Goal: Contribute content

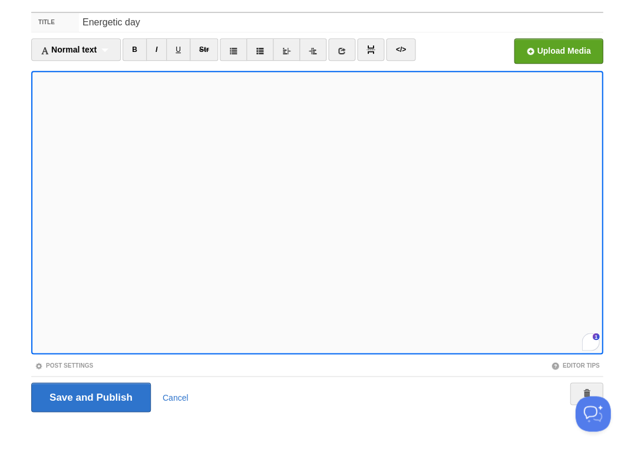
scroll to position [439, 0]
click at [554, 51] on input "file" at bounding box center [203, 54] width 893 height 60
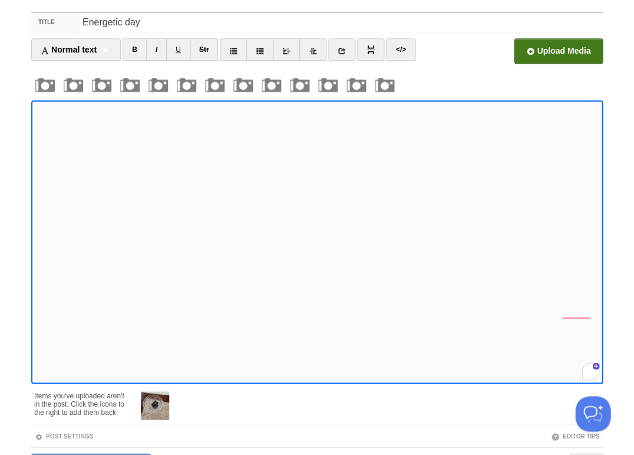
scroll to position [137, 0]
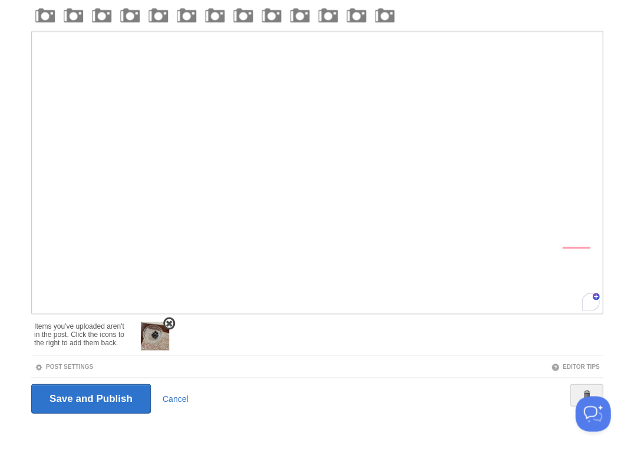
click at [157, 337] on img at bounding box center [155, 335] width 28 height 28
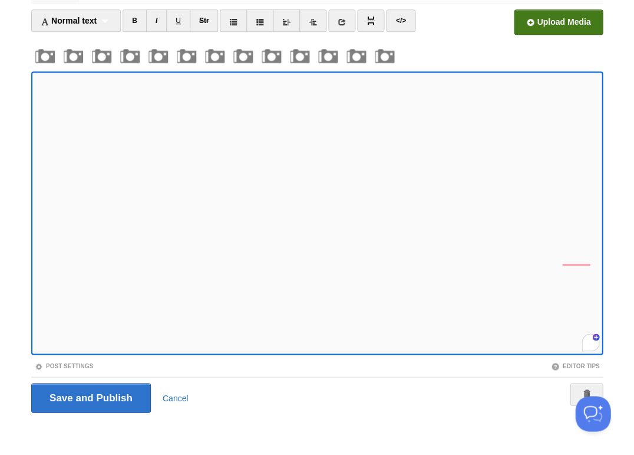
scroll to position [462, 0]
click at [571, 17] on input "file" at bounding box center [203, 25] width 893 height 60
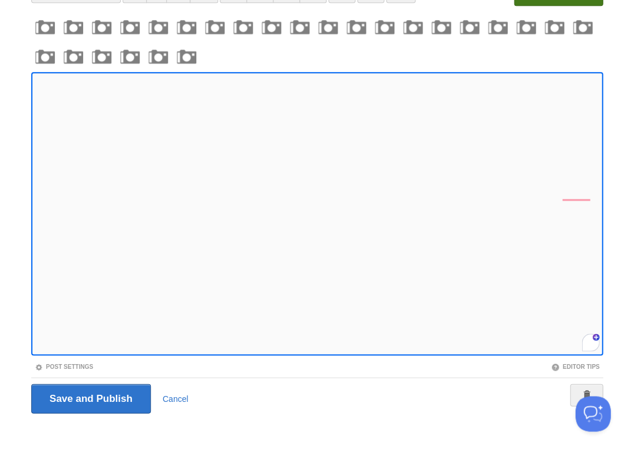
scroll to position [549, 0]
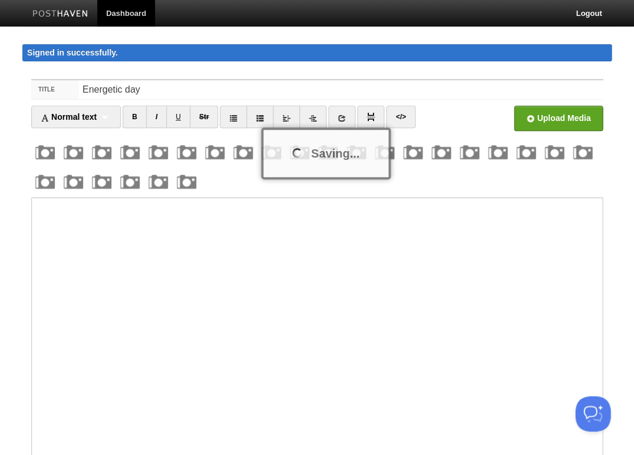
scroll to position [125, 0]
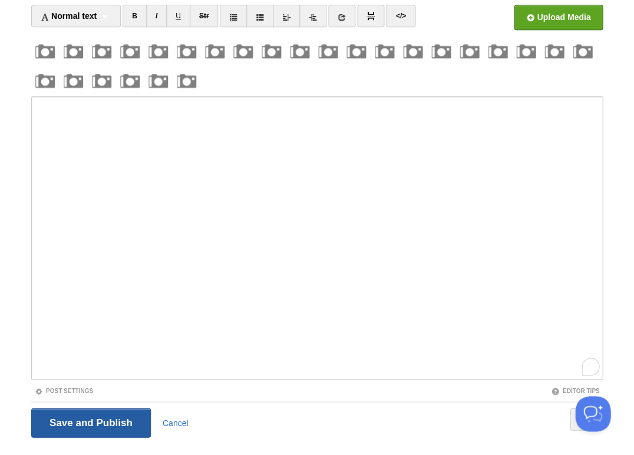
scroll to position [67, 0]
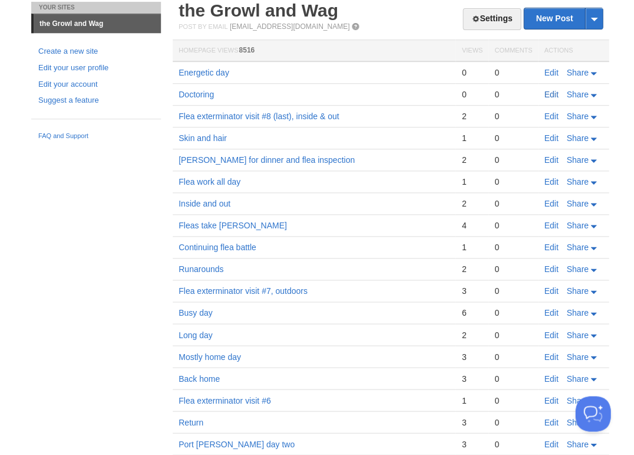
click at [547, 94] on link "Edit" at bounding box center [551, 94] width 14 height 9
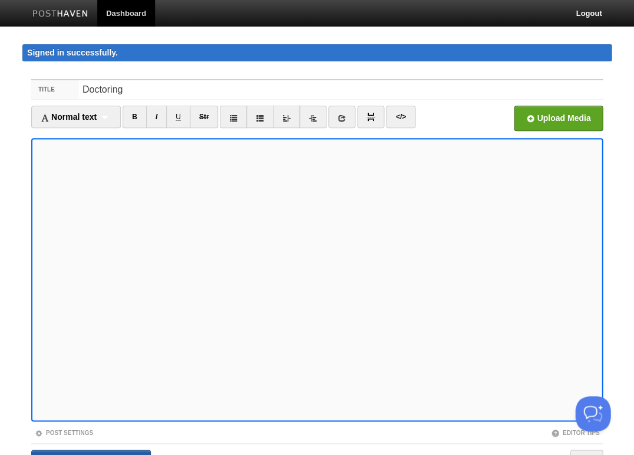
click at [90, 454] on input "Save and Publish" at bounding box center [91, 463] width 120 height 29
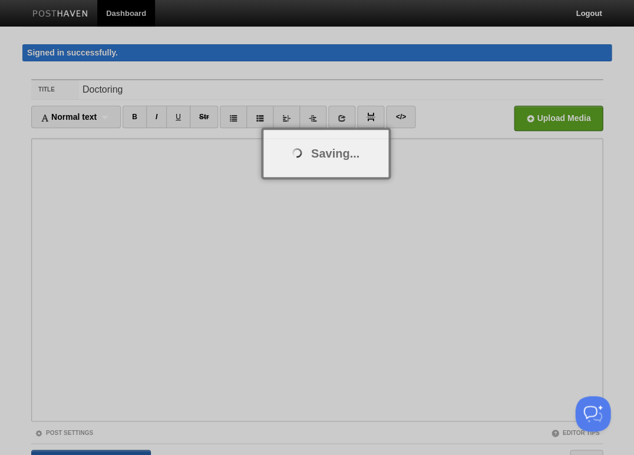
scroll to position [22, 0]
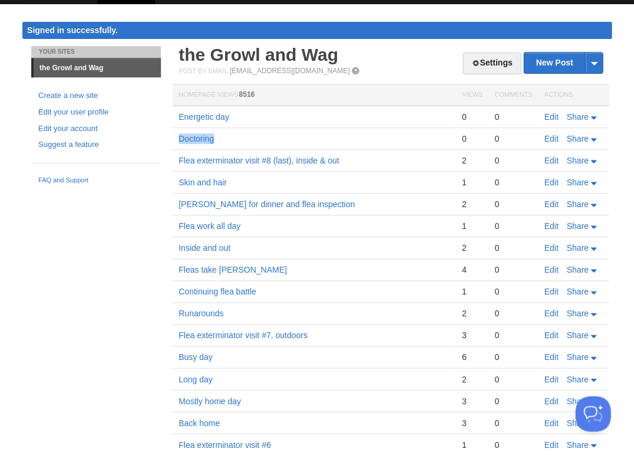
scroll to position [23, 0]
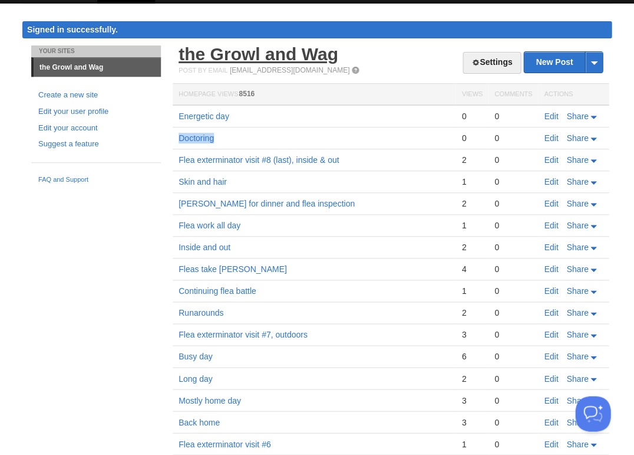
click at [247, 57] on link "the Growl and Wag" at bounding box center [259, 53] width 160 height 19
click at [548, 116] on link "Edit" at bounding box center [551, 115] width 14 height 9
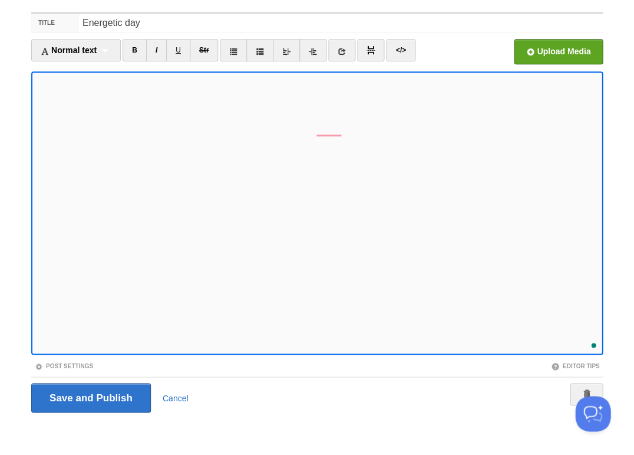
scroll to position [636, 0]
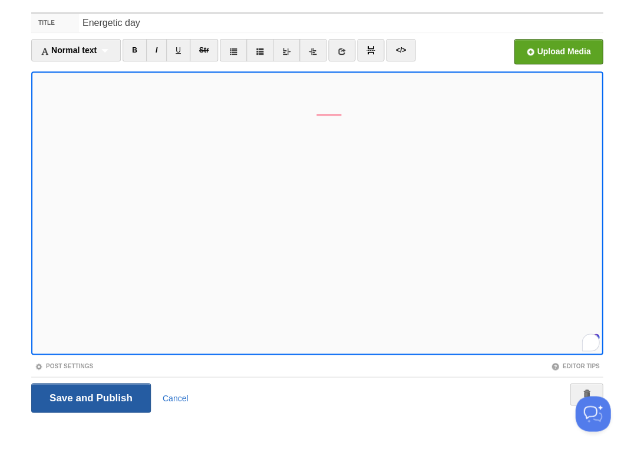
click at [90, 395] on input "Save and Publish" at bounding box center [91, 397] width 120 height 29
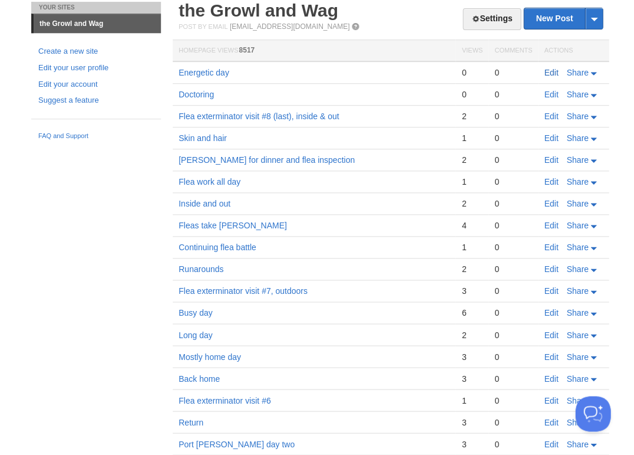
click at [554, 68] on link "Edit" at bounding box center [551, 72] width 14 height 9
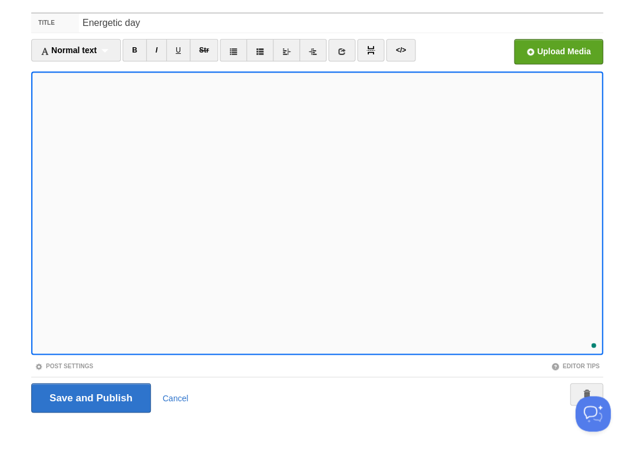
scroll to position [636, 0]
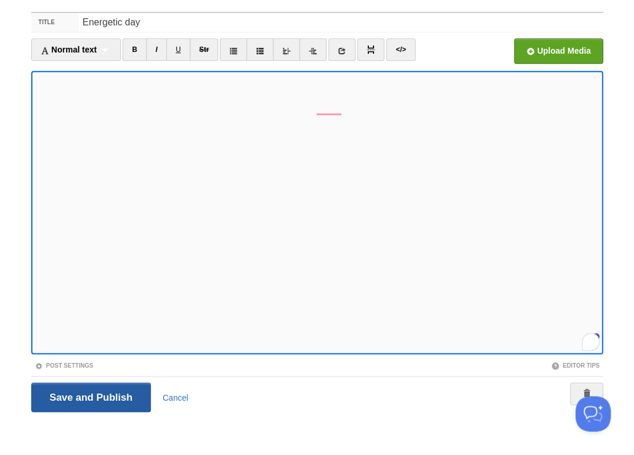
click at [90, 395] on input "Save and Publish" at bounding box center [91, 396] width 120 height 29
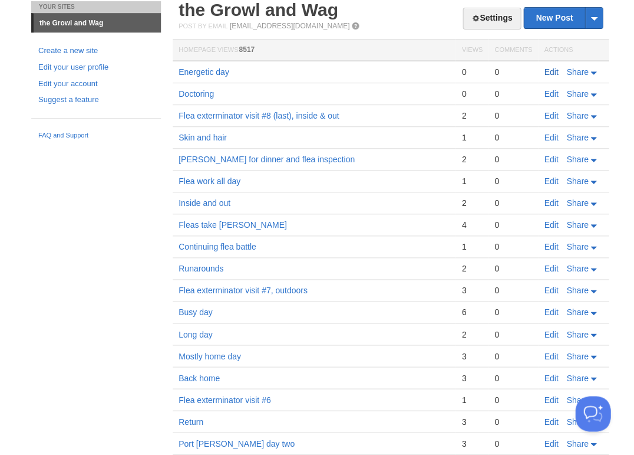
click at [552, 70] on link "Edit" at bounding box center [551, 71] width 14 height 9
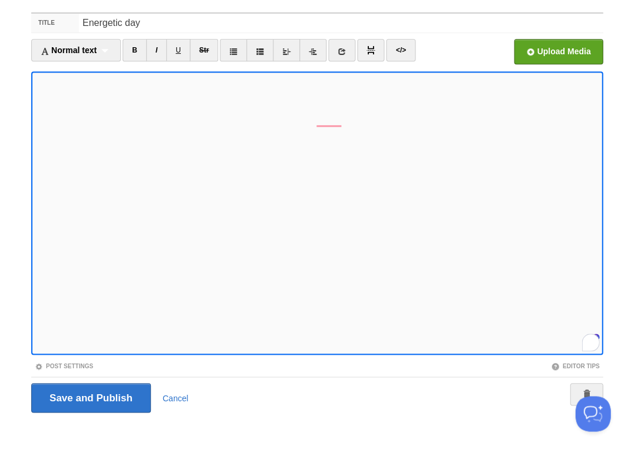
scroll to position [636, 0]
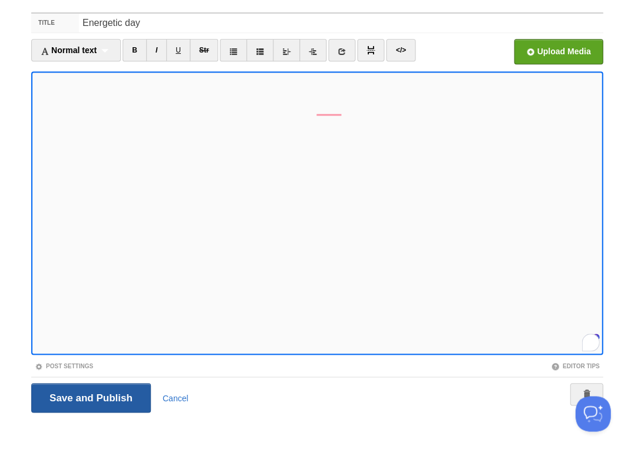
click at [90, 395] on input "Save and Publish" at bounding box center [91, 397] width 120 height 29
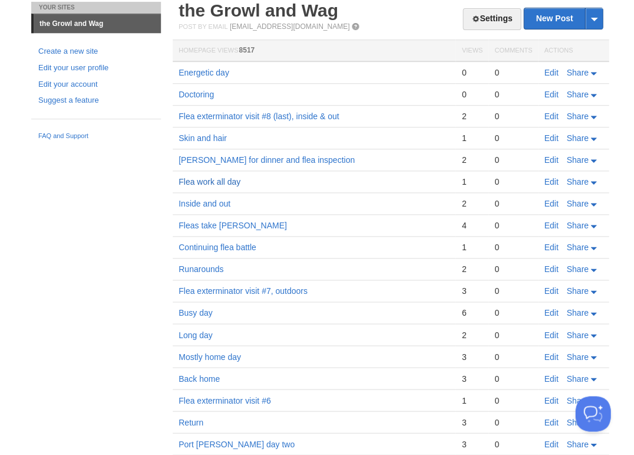
scroll to position [67, 0]
click at [198, 68] on link "Energetic day" at bounding box center [204, 71] width 51 height 9
click at [549, 73] on link "Edit" at bounding box center [551, 71] width 14 height 9
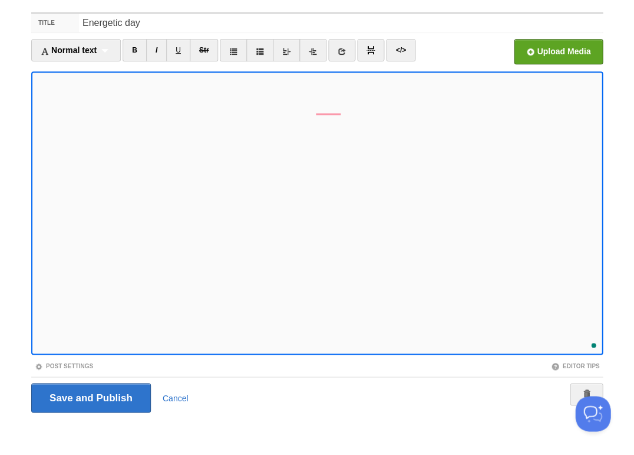
scroll to position [647, 0]
